Goal: Task Accomplishment & Management: Manage account settings

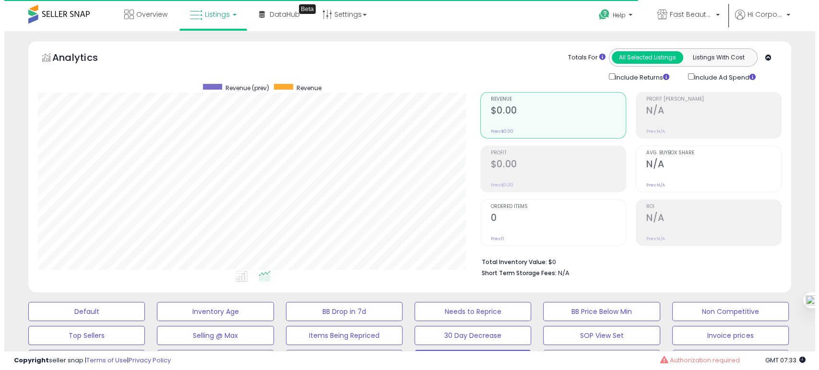
scroll to position [107, 0]
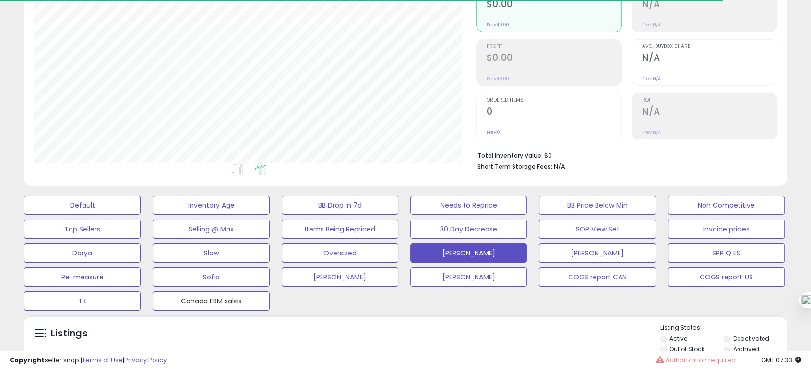
drag, startPoint x: 207, startPoint y: 294, endPoint x: 533, endPoint y: 229, distance: 332.3
click at [141, 215] on button "Canada FBM sales" at bounding box center [82, 205] width 117 height 19
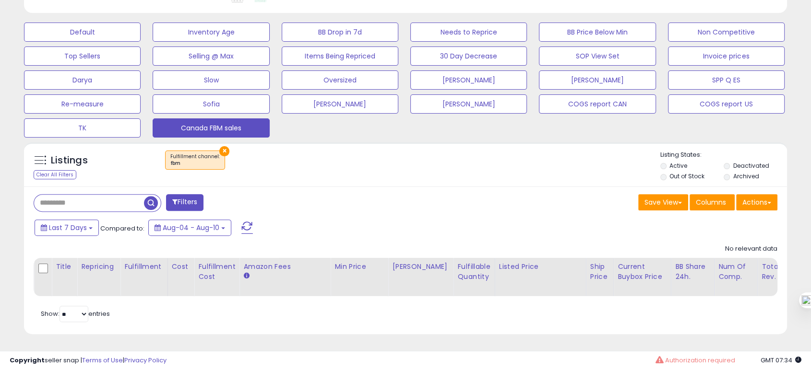
scroll to position [0, 0]
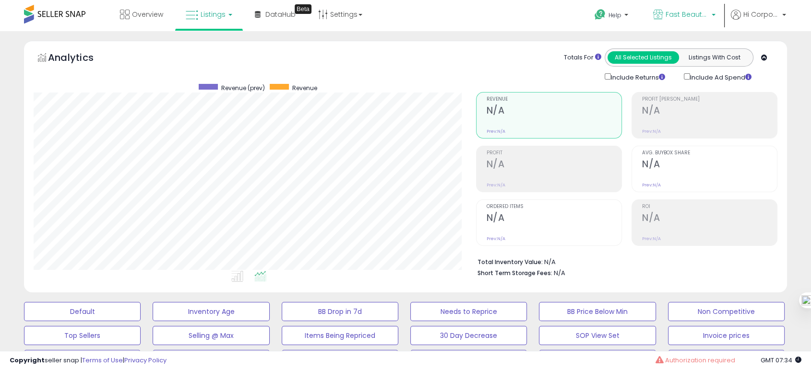
click at [670, 21] on p "Fast Beauty ([GEOGRAPHIC_DATA])" at bounding box center [684, 16] width 62 height 12
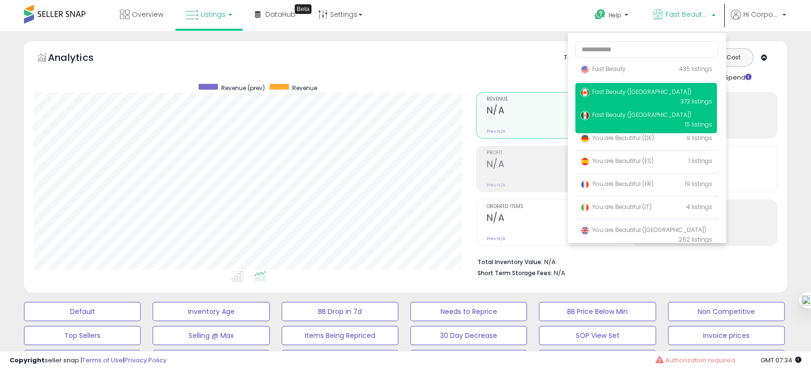
click at [654, 99] on p "Fast Beauty ([GEOGRAPHIC_DATA]) 373 listings" at bounding box center [646, 96] width 142 height 27
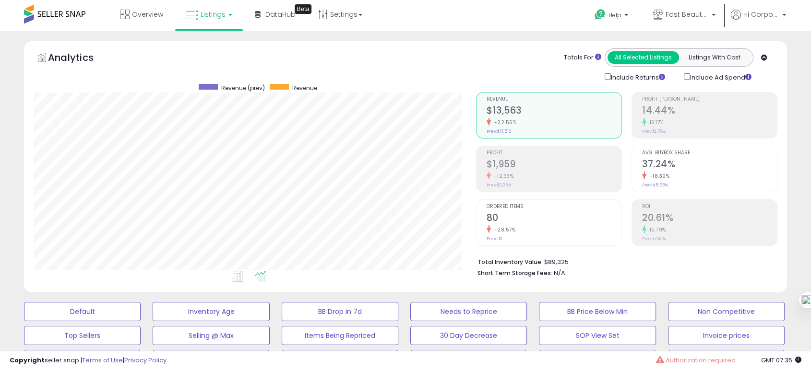
click at [517, 226] on div "-28.57%" at bounding box center [554, 230] width 135 height 9
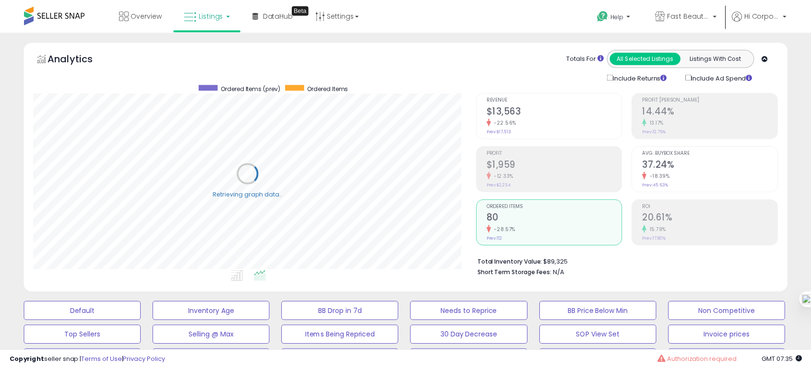
scroll to position [479606, 479360]
